Goal: Task Accomplishment & Management: Manage account settings

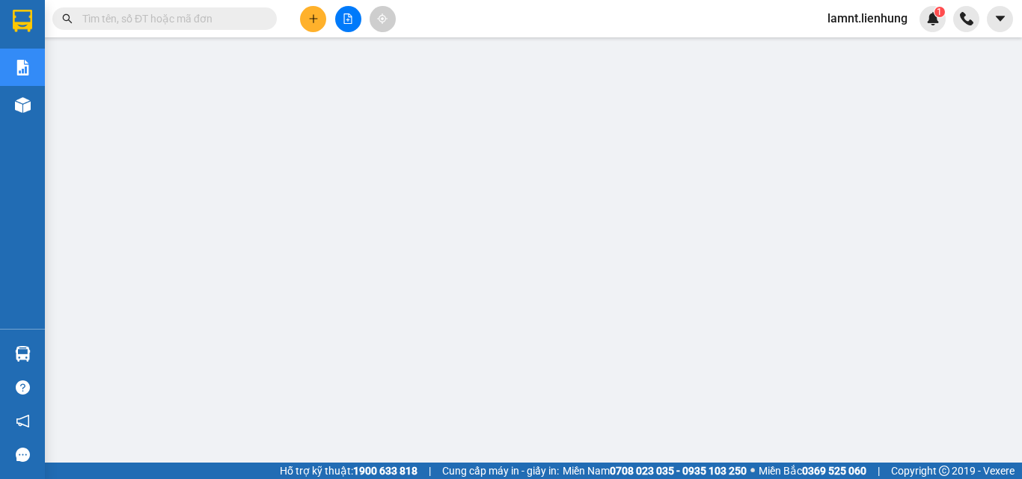
click at [877, 25] on span "lamnt.lienhung" at bounding box center [867, 18] width 104 height 19
click at [876, 50] on span "Đăng xuất" at bounding box center [874, 46] width 73 height 16
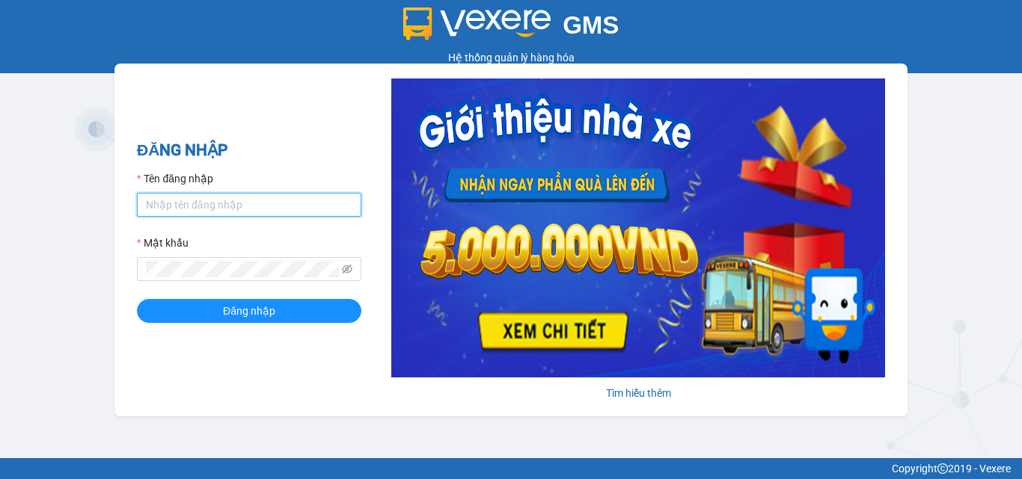
click at [228, 200] on input "Tên đăng nhập" at bounding box center [249, 205] width 224 height 24
type input "hanh.lienhung"
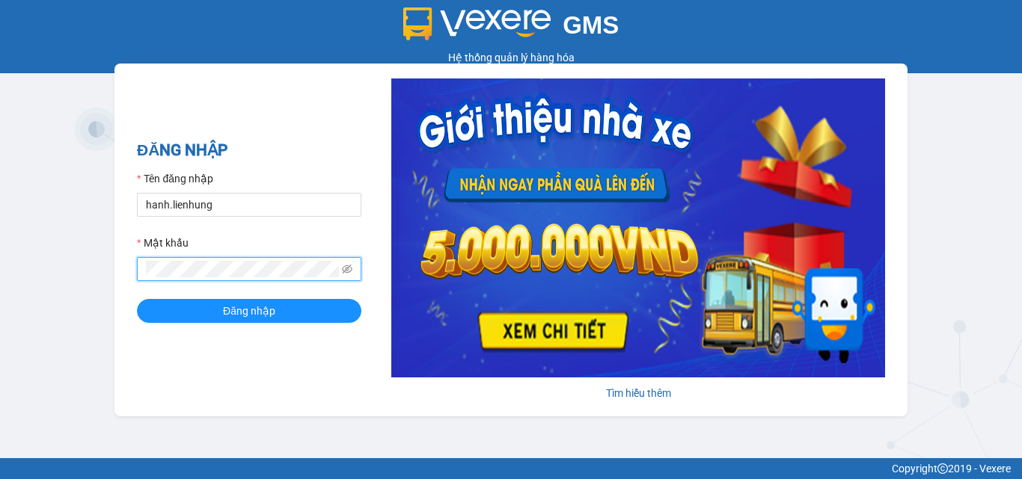
click at [137, 299] on button "Đăng nhập" at bounding box center [249, 311] width 224 height 24
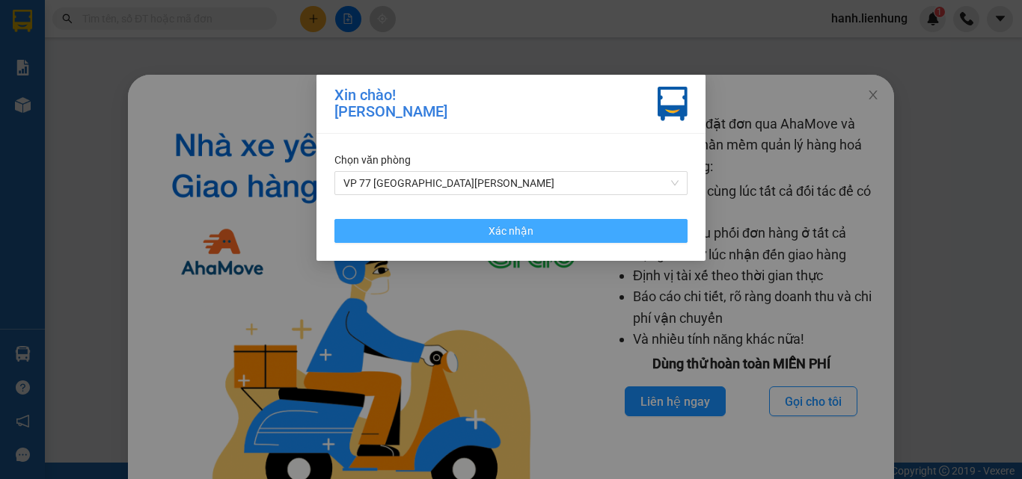
click at [664, 230] on button "Xác nhận" at bounding box center [510, 231] width 353 height 24
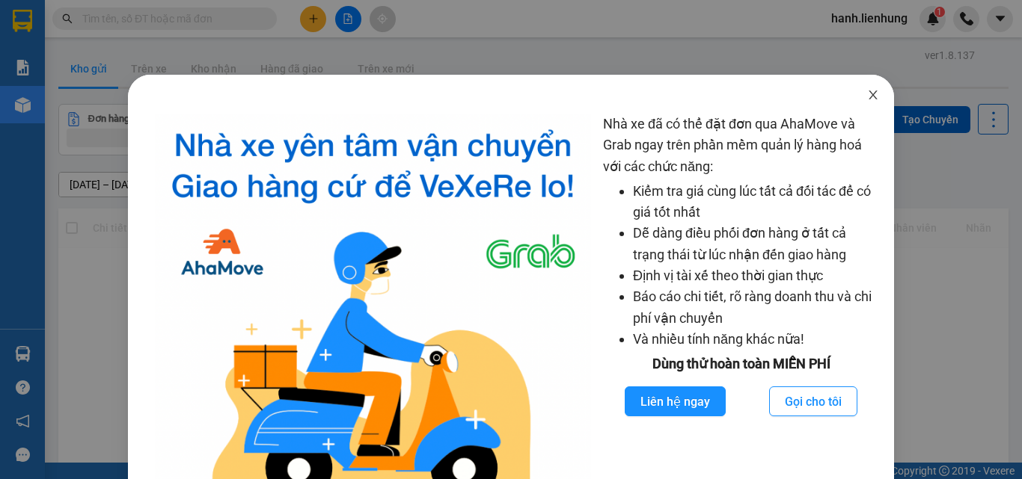
click at [867, 97] on icon "close" at bounding box center [873, 95] width 12 height 12
